Goal: Entertainment & Leisure: Consume media (video, audio)

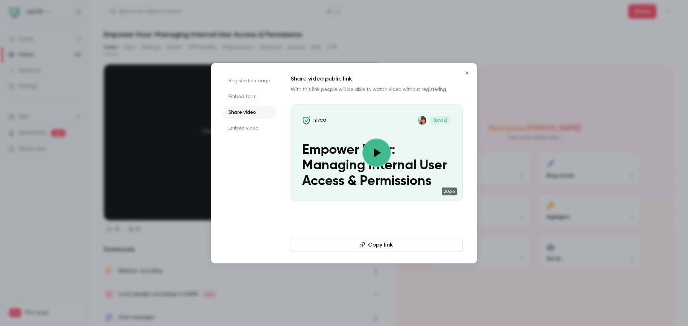
click at [469, 72] on icon "Close" at bounding box center [467, 73] width 9 height 6
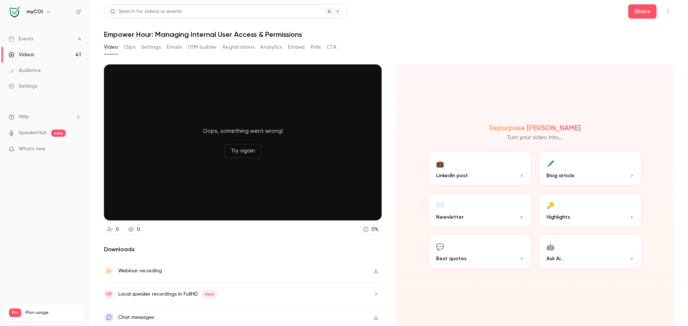
click at [214, 11] on div "Search for videos or events" at bounding box center [226, 11] width 244 height 14
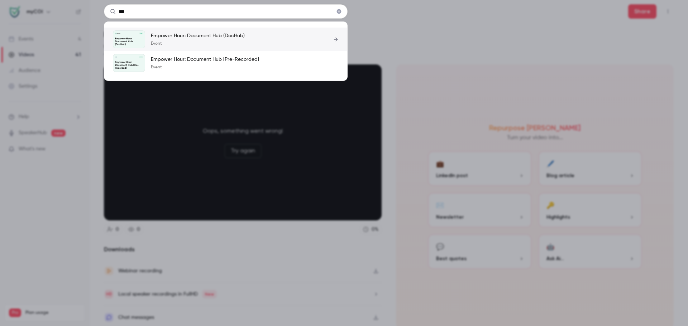
type input "***"
click at [213, 37] on p "Empower Hour: Document Hub (DocHub)" at bounding box center [198, 35] width 94 height 7
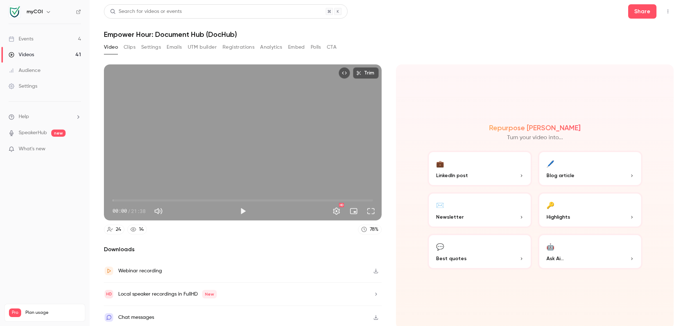
click at [164, 209] on button "Mute" at bounding box center [158, 211] width 14 height 14
type input "*"
click at [242, 209] on button "Play" at bounding box center [243, 211] width 14 height 14
click at [214, 197] on span "08:32" at bounding box center [243, 200] width 261 height 11
click at [173, 195] on span "08:32" at bounding box center [243, 200] width 261 height 11
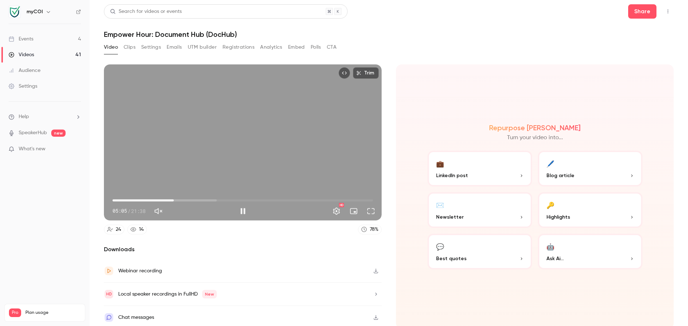
drag, startPoint x: 175, startPoint y: 197, endPoint x: 179, endPoint y: 198, distance: 3.6
click at [175, 200] on span "05:05" at bounding box center [174, 201] width 2 height 2
click at [179, 198] on span "05:15" at bounding box center [243, 200] width 261 height 11
click at [182, 198] on span "05:52" at bounding box center [243, 200] width 261 height 11
click at [193, 200] on span "06:46" at bounding box center [243, 200] width 261 height 11
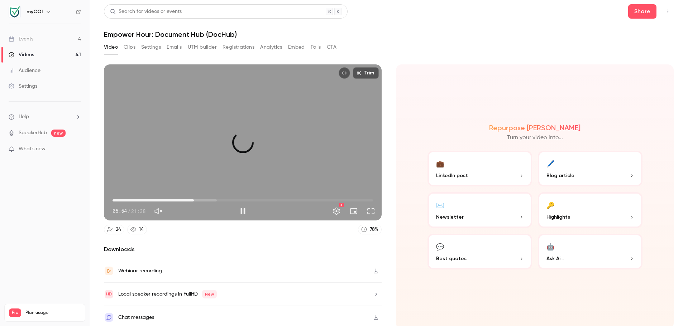
click at [201, 199] on span "06:46" at bounding box center [243, 200] width 261 height 11
click at [209, 198] on span "07:25" at bounding box center [243, 200] width 261 height 11
click at [200, 198] on span "08:11" at bounding box center [243, 200] width 261 height 11
click at [186, 197] on span "06:11" at bounding box center [243, 200] width 261 height 11
drag, startPoint x: 217, startPoint y: 166, endPoint x: 226, endPoint y: 175, distance: 12.9
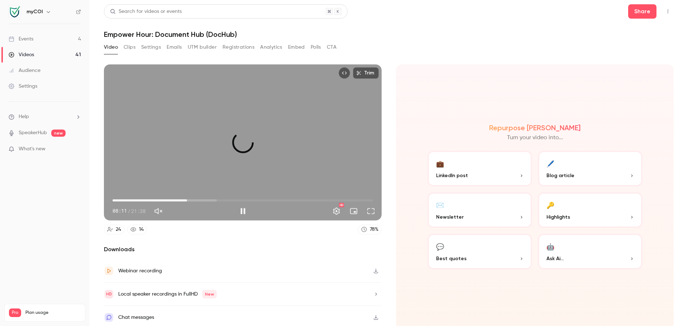
click at [218, 167] on div "Trim 06:11 08:11 / 21:38 HD" at bounding box center [243, 143] width 278 height 156
click at [243, 211] on button "Play" at bounding box center [243, 211] width 14 height 14
click at [191, 198] on span "06:11" at bounding box center [243, 200] width 261 height 11
click at [196, 200] on span "07:02" at bounding box center [243, 200] width 261 height 11
click at [204, 199] on span "07:03" at bounding box center [243, 200] width 261 height 11
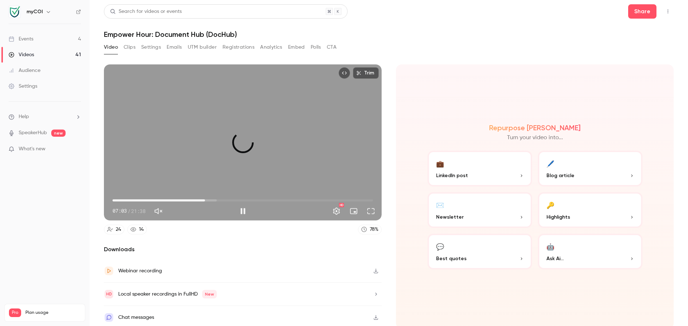
click at [369, 210] on button "Full screen" at bounding box center [371, 211] width 14 height 14
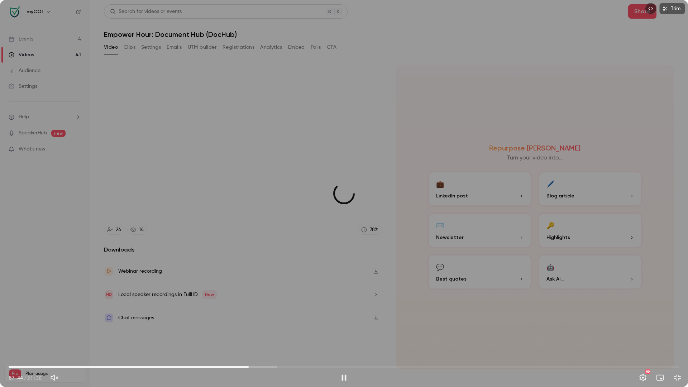
click at [253, 326] on span "07:44" at bounding box center [344, 366] width 671 height 11
click at [266, 326] on span "07:53" at bounding box center [344, 366] width 671 height 11
click at [277, 326] on span "08:39" at bounding box center [344, 366] width 671 height 11
click at [296, 326] on span "08:39" at bounding box center [344, 366] width 671 height 11
click at [682, 326] on button "Exit full screen" at bounding box center [677, 378] width 14 height 14
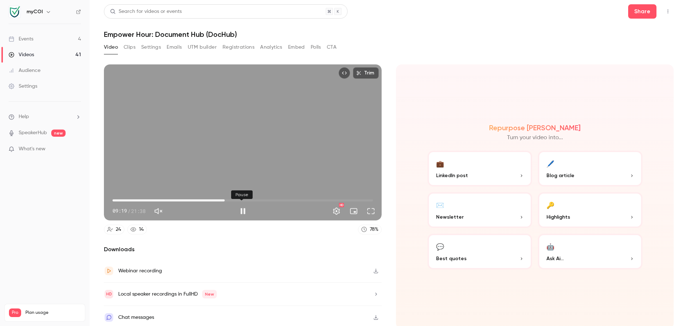
type input "*****"
drag, startPoint x: 240, startPoint y: 214, endPoint x: 221, endPoint y: 176, distance: 43.0
click at [240, 214] on button "Pause" at bounding box center [243, 211] width 14 height 14
